Goal: Transaction & Acquisition: Book appointment/travel/reservation

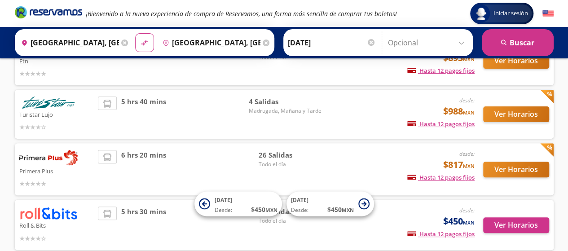
scroll to position [135, 0]
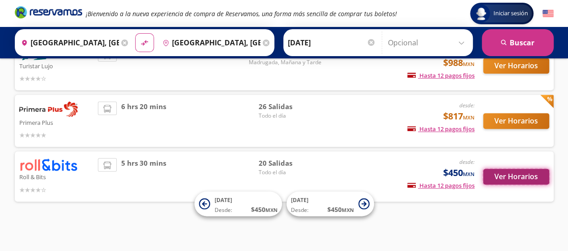
click at [519, 173] on button "Ver Horarios" at bounding box center [516, 177] width 66 height 16
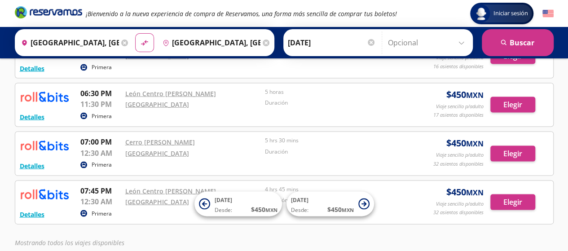
scroll to position [904, 0]
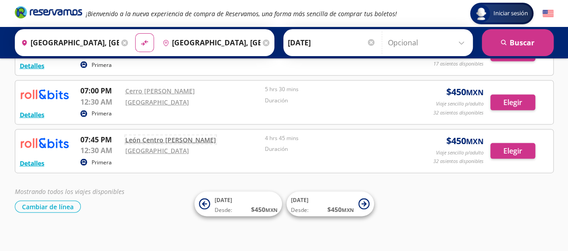
click at [177, 136] on link "León Centro [PERSON_NAME]" at bounding box center [170, 140] width 91 height 9
click at [521, 143] on button "Elegir" at bounding box center [512, 151] width 45 height 16
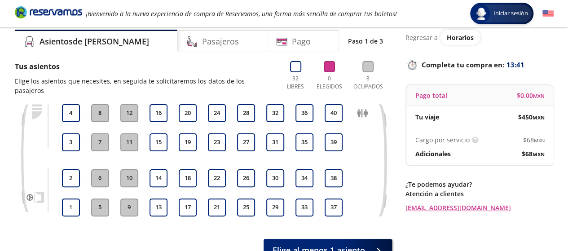
scroll to position [90, 0]
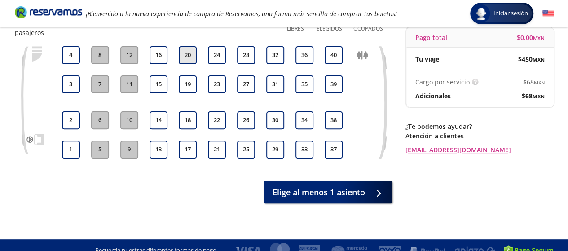
click at [191, 46] on button "20" at bounding box center [188, 55] width 18 height 18
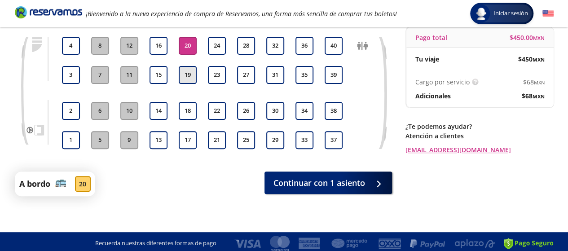
click at [188, 76] on button "19" at bounding box center [188, 75] width 18 height 18
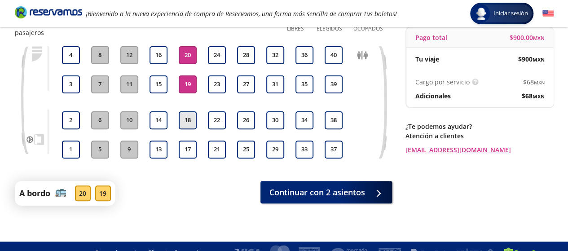
click at [190, 115] on button "18" at bounding box center [188, 120] width 18 height 18
click at [192, 144] on button "17" at bounding box center [188, 150] width 18 height 18
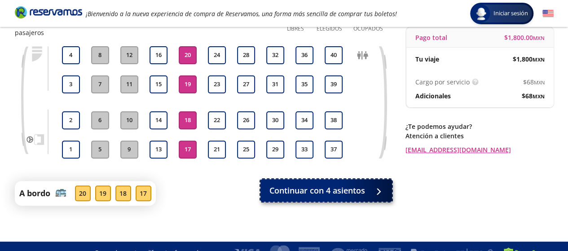
click at [365, 182] on button "Continuar con 4 asientos" at bounding box center [327, 190] width 132 height 22
